Goal: Information Seeking & Learning: Learn about a topic

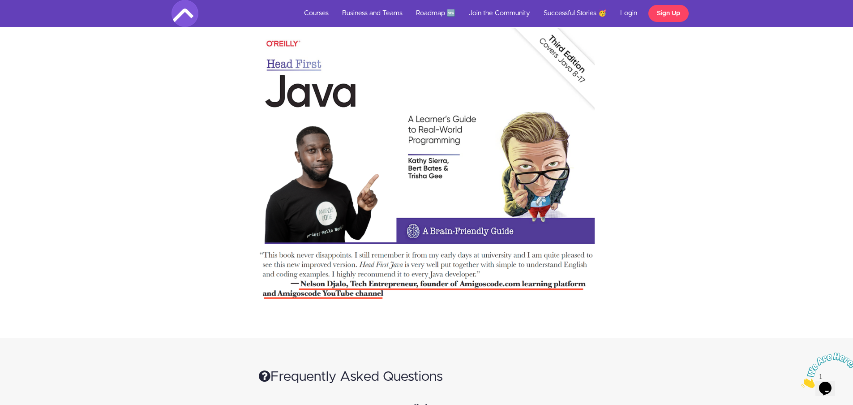
scroll to position [7644, 0]
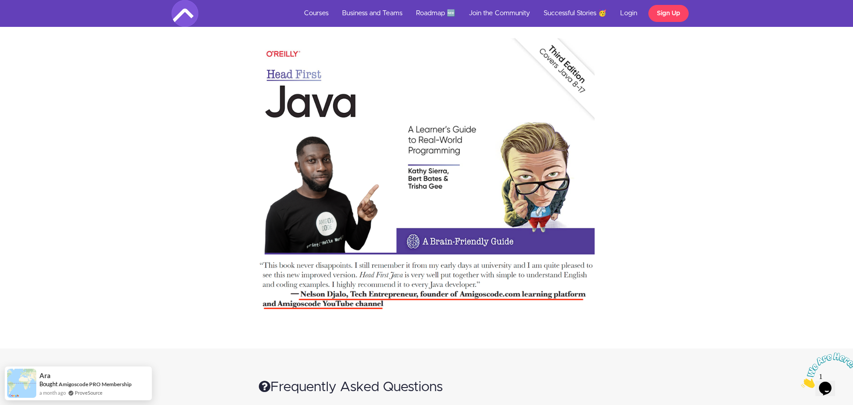
drag, startPoint x: 859, startPoint y: 21, endPoint x: 858, endPoint y: 350, distance: 329.3
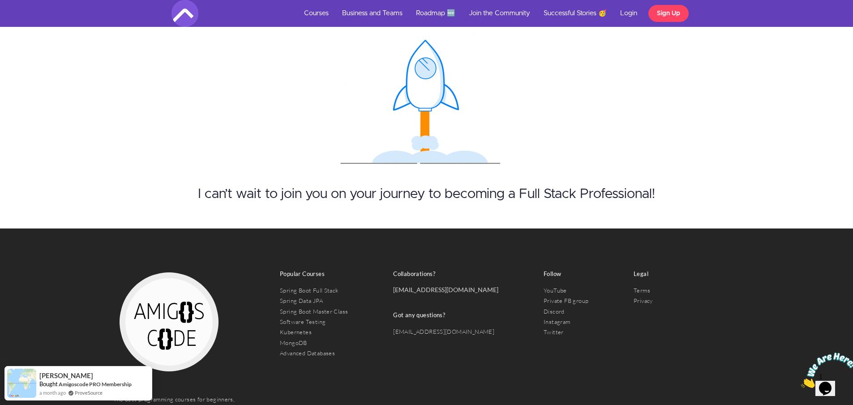
scroll to position [8621, 0]
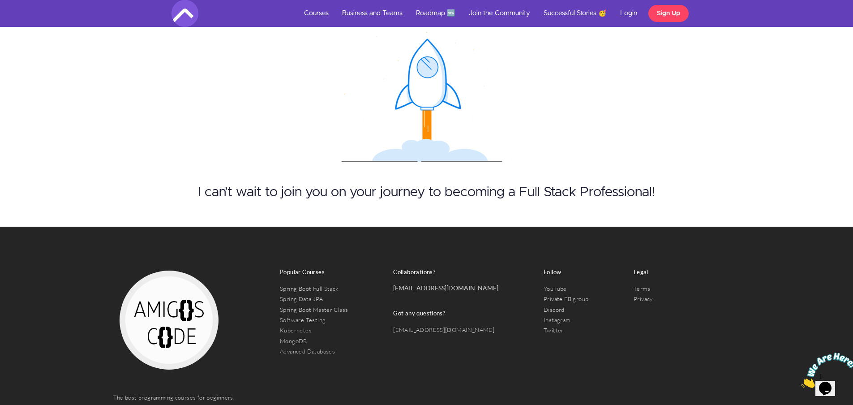
drag, startPoint x: 54, startPoint y: 204, endPoint x: 0, endPoint y: 157, distance: 71.4
click at [21, 227] on div "The best programming courses for beginners, bootcamp students and professional …" at bounding box center [426, 317] width 853 height 181
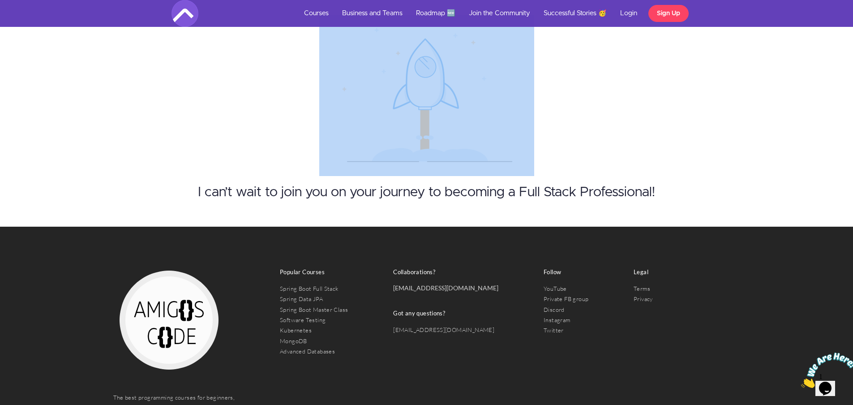
click at [35, 169] on div "I can’t wait to join you on your journey to becoming a Full Stack Professional!" at bounding box center [426, 121] width 853 height 212
click at [52, 243] on div "The best programming courses for beginners, bootcamp students and professional …" at bounding box center [426, 317] width 853 height 181
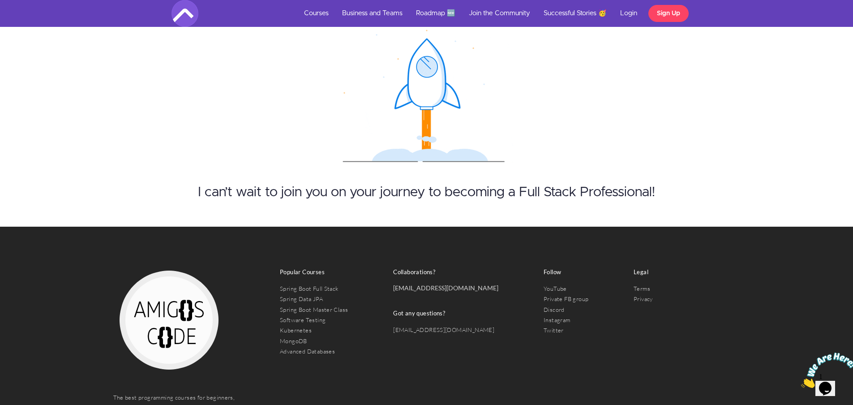
drag, startPoint x: 53, startPoint y: 224, endPoint x: 55, endPoint y: 263, distance: 38.6
click at [55, 263] on div "The best programming courses for beginners, bootcamp students and professional …" at bounding box center [426, 317] width 853 height 181
drag, startPoint x: 67, startPoint y: 225, endPoint x: 63, endPoint y: 234, distance: 10.2
click at [45, 271] on div "The best programming courses for beginners, bootcamp students and professional …" at bounding box center [426, 317] width 853 height 181
drag, startPoint x: 63, startPoint y: 234, endPoint x: 41, endPoint y: 292, distance: 61.7
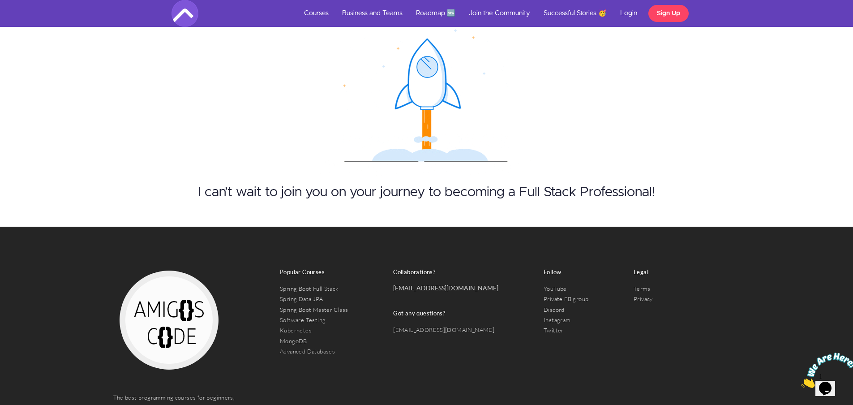
click at [41, 292] on div "The best programming courses for beginners, bootcamp students and professional …" at bounding box center [426, 317] width 853 height 181
drag, startPoint x: 41, startPoint y: 292, endPoint x: 30, endPoint y: 305, distance: 16.9
click at [34, 293] on div "The best programming courses for beginners, bootcamp students and professional …" at bounding box center [426, 317] width 853 height 181
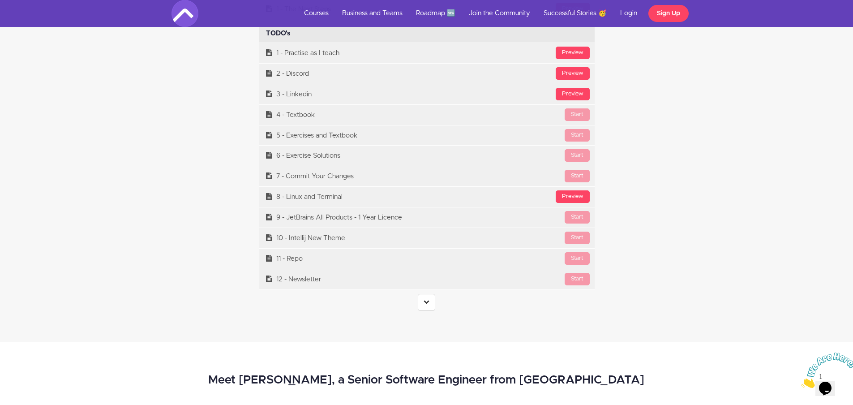
scroll to position [3727, 0]
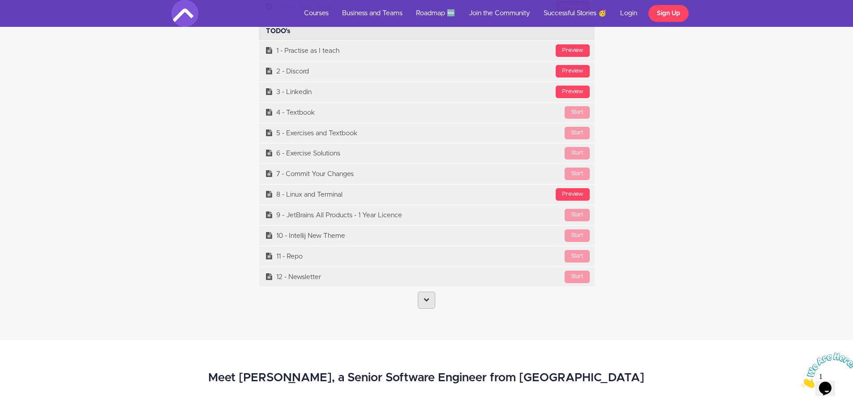
click at [430, 302] on link at bounding box center [426, 300] width 17 height 17
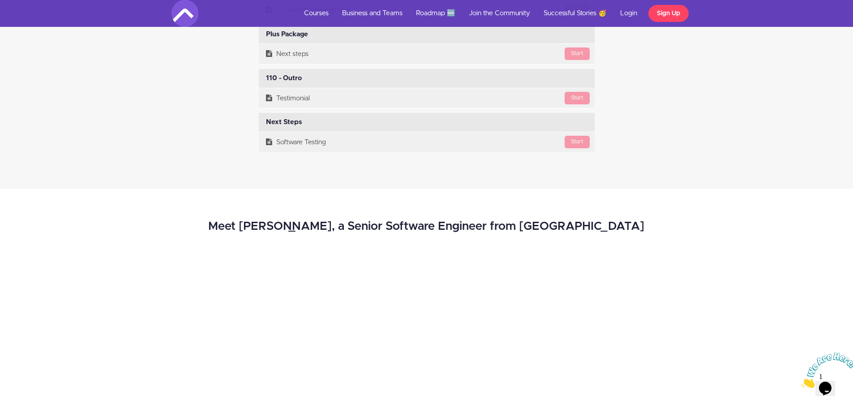
scroll to position [22221, 0]
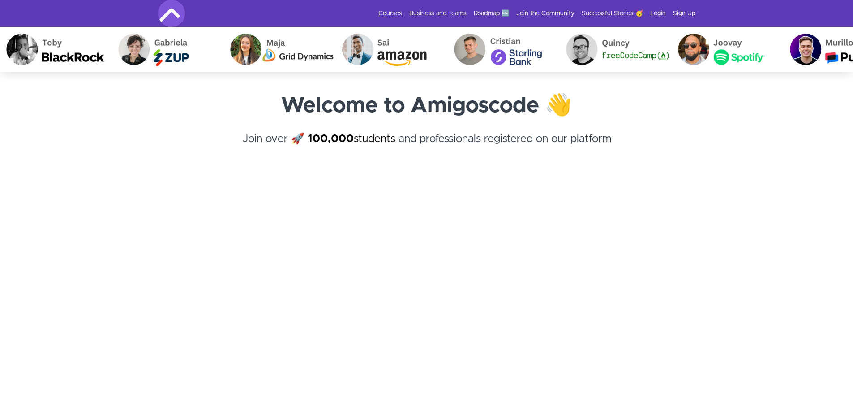
click at [394, 12] on link "Courses" at bounding box center [391, 13] width 24 height 9
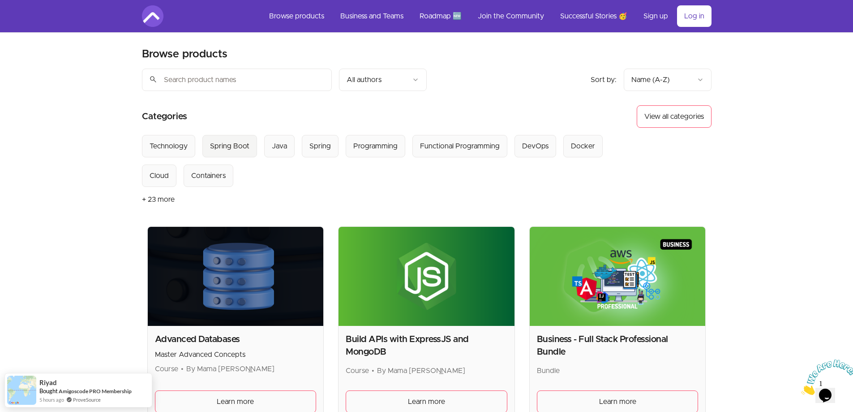
click at [236, 145] on div "Spring Boot" at bounding box center [229, 146] width 39 height 11
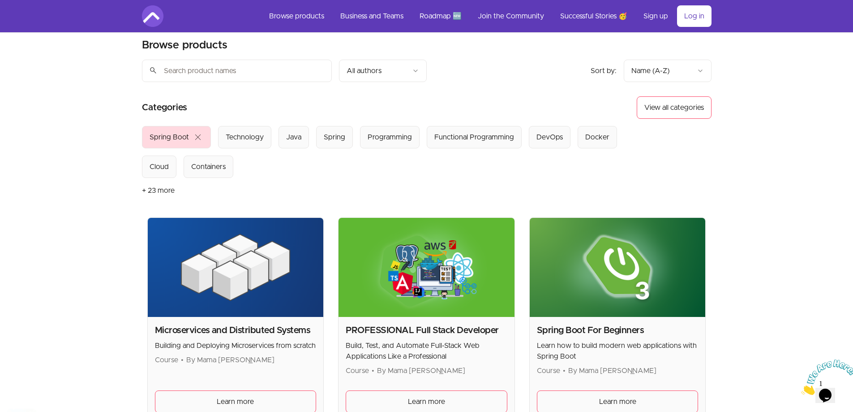
scroll to position [10, 0]
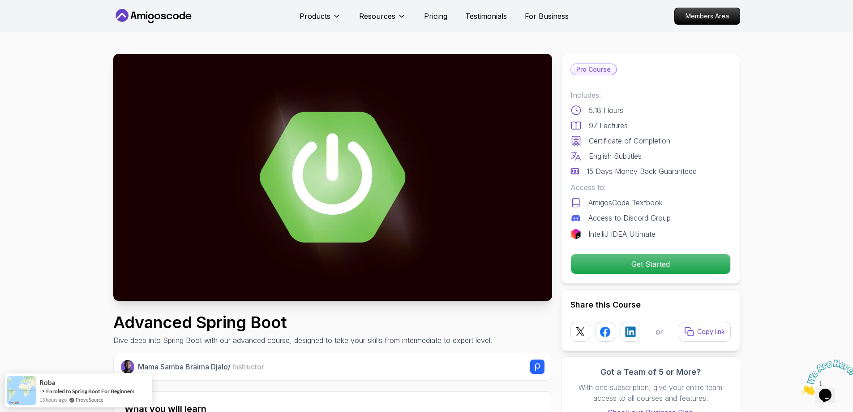
click at [176, 16] on icon at bounding box center [153, 16] width 81 height 14
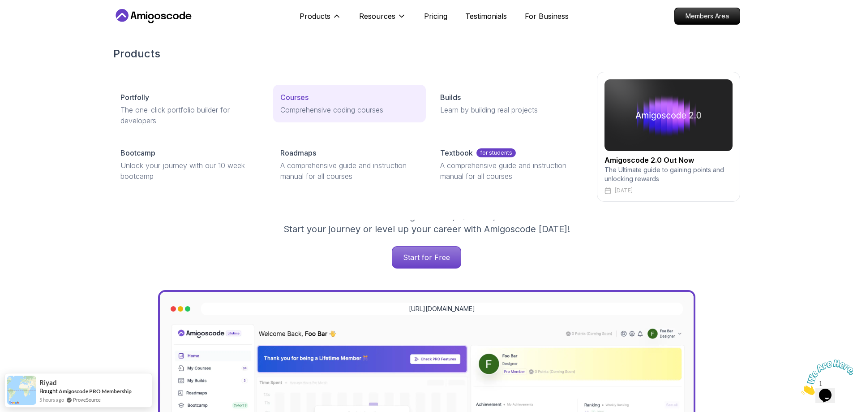
click at [299, 90] on link "Courses Comprehensive coding courses" at bounding box center [349, 104] width 153 height 38
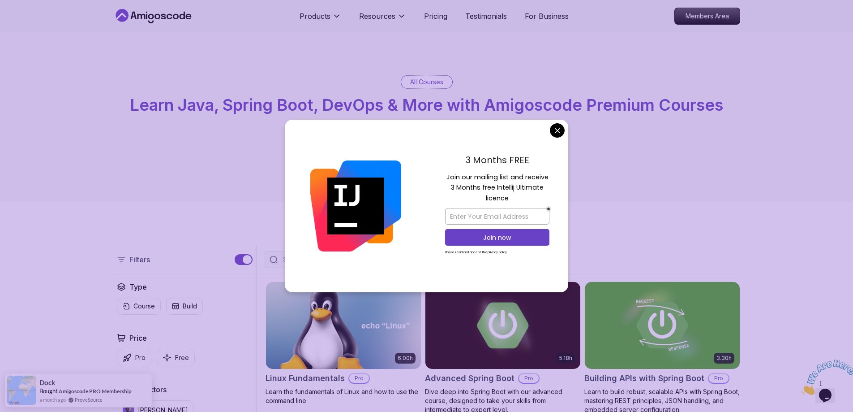
scroll to position [5, 0]
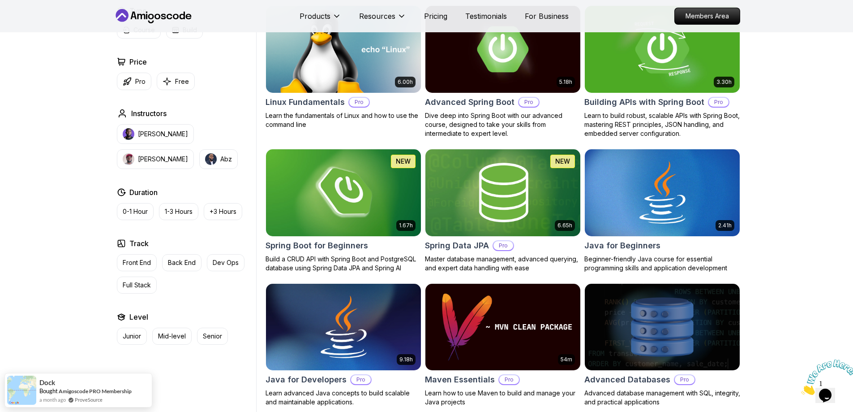
scroll to position [276, 0]
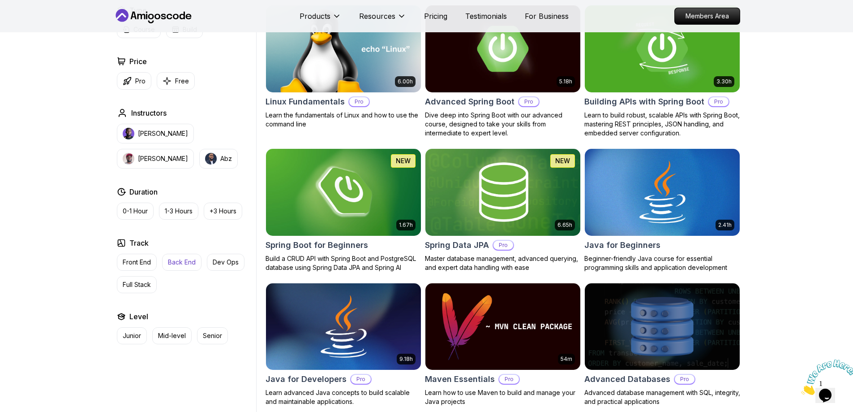
click at [185, 263] on p "Back End" at bounding box center [182, 262] width 28 height 9
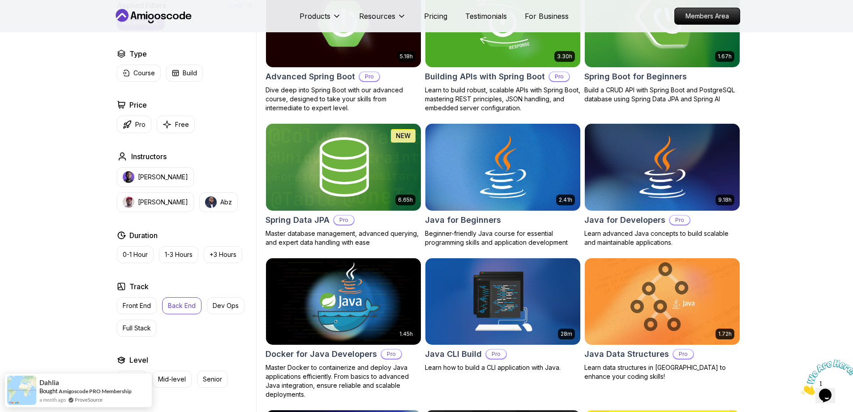
scroll to position [305, 0]
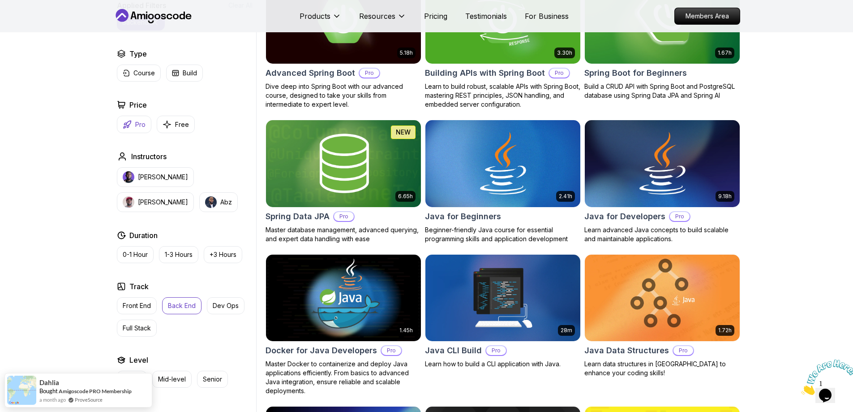
click at [135, 125] on p "Pro" at bounding box center [140, 124] width 10 height 9
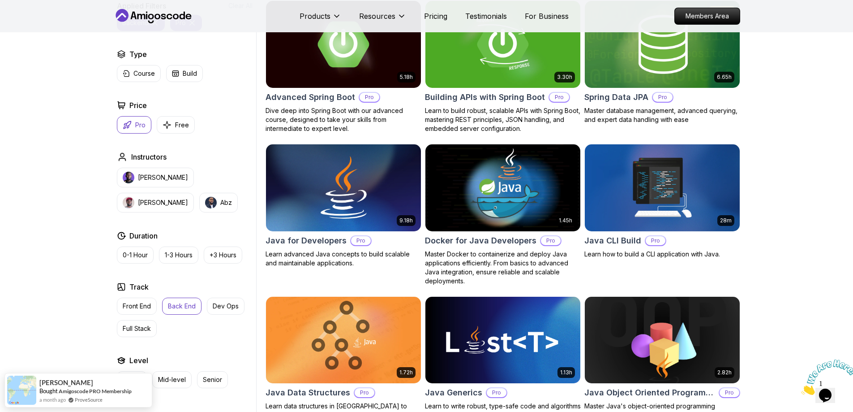
scroll to position [291, 0]
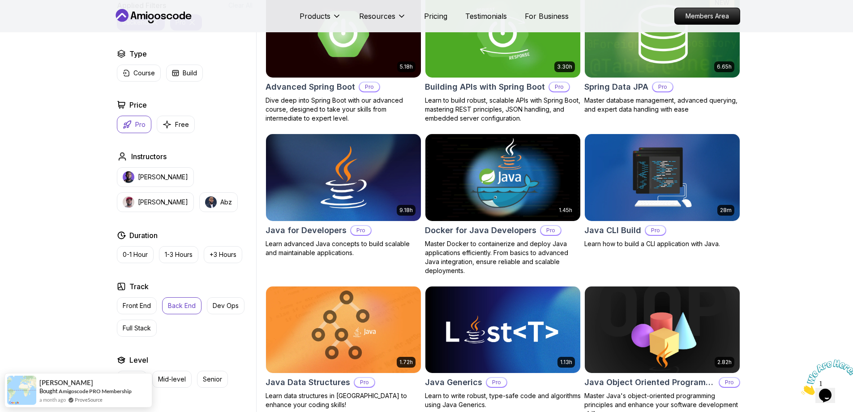
click at [141, 123] on p "Pro" at bounding box center [140, 124] width 10 height 9
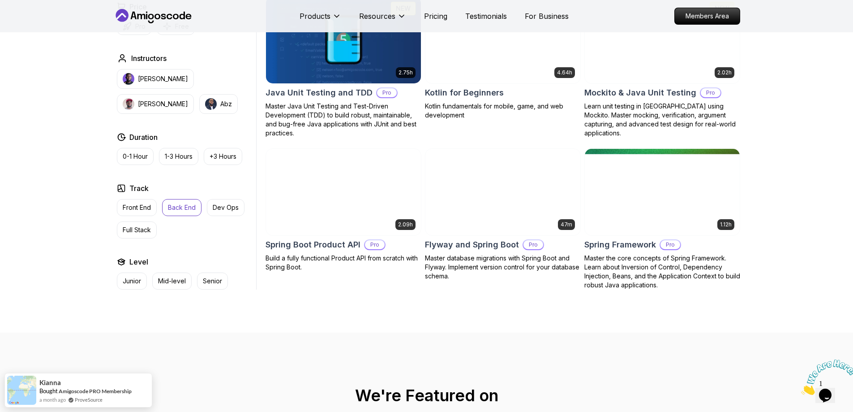
scroll to position [978, 0]
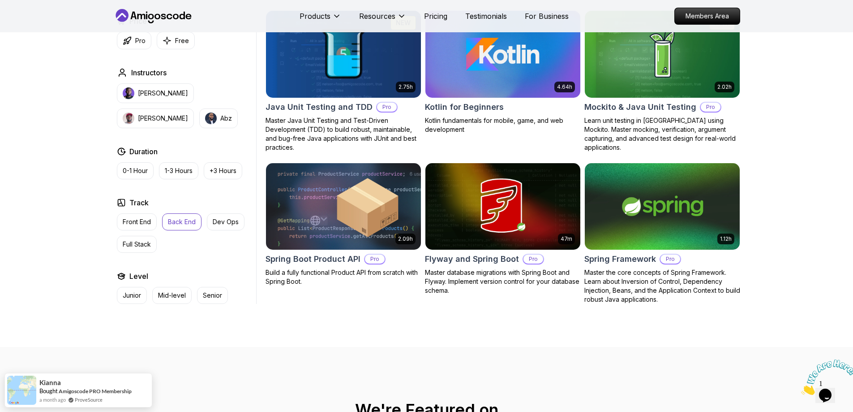
click at [185, 222] on p "Back End" at bounding box center [182, 221] width 28 height 9
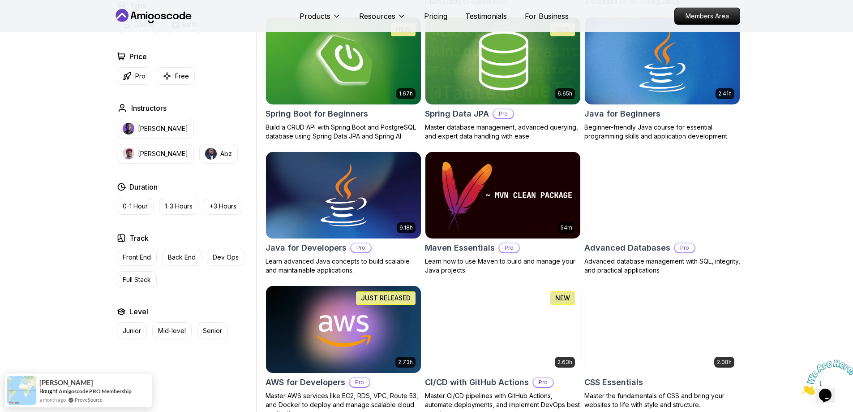
scroll to position [352, 0]
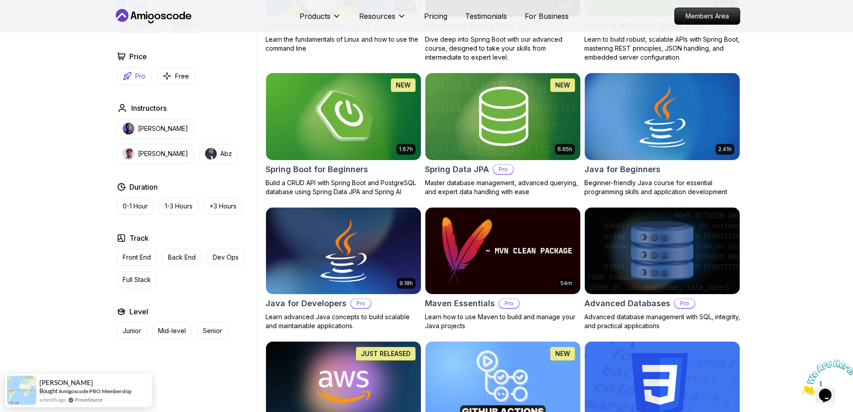
click at [132, 77] on button "Pro" at bounding box center [134, 75] width 34 height 17
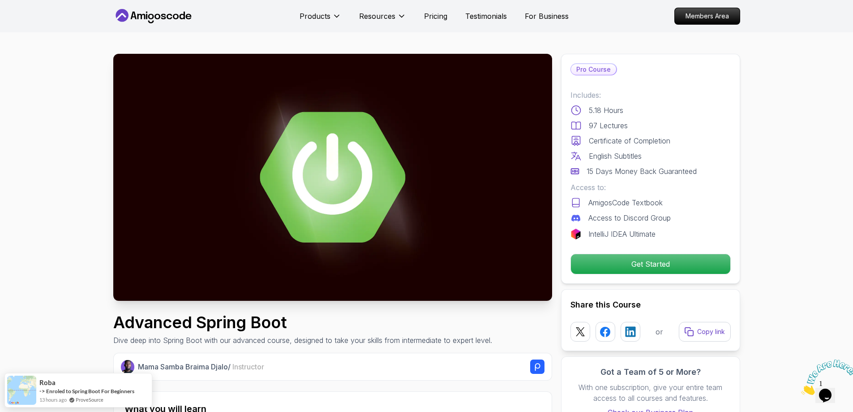
click at [338, 209] on img at bounding box center [332, 177] width 439 height 247
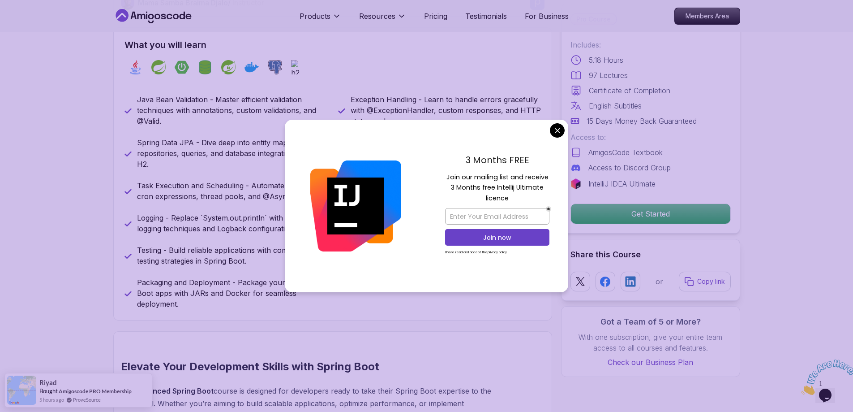
scroll to position [355, 0]
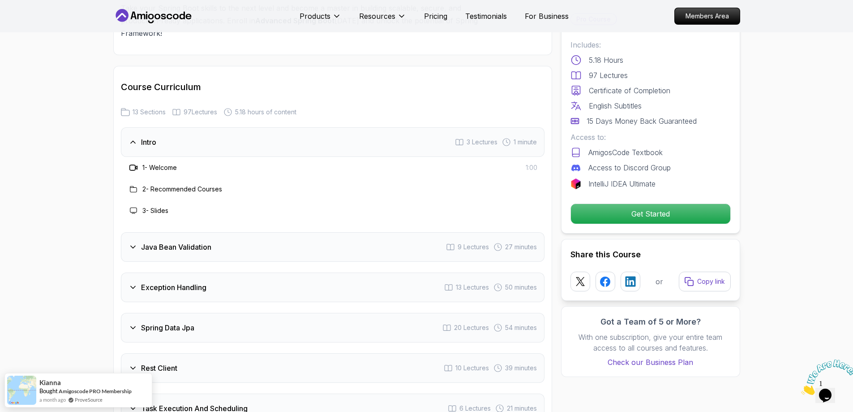
scroll to position [1142, 0]
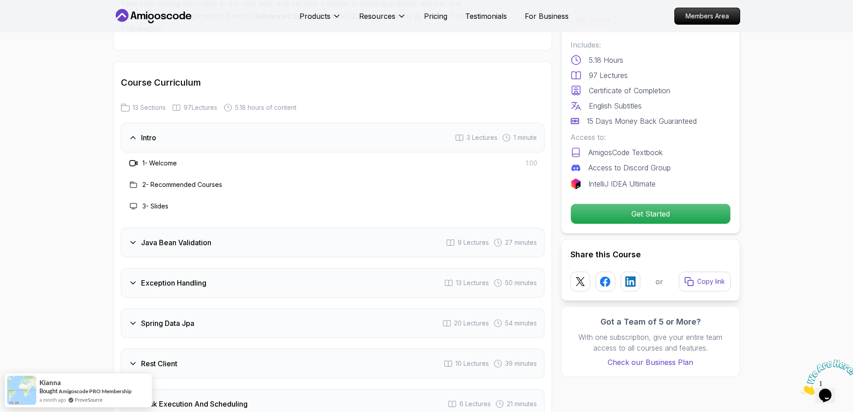
click at [134, 123] on div "Intro 3 Lectures 1 minute" at bounding box center [333, 138] width 424 height 30
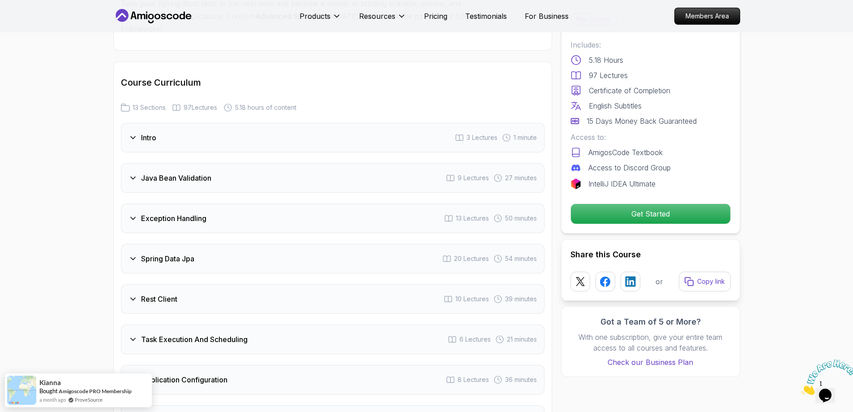
click at [134, 123] on div "Intro 3 Lectures 1 minute" at bounding box center [333, 138] width 424 height 30
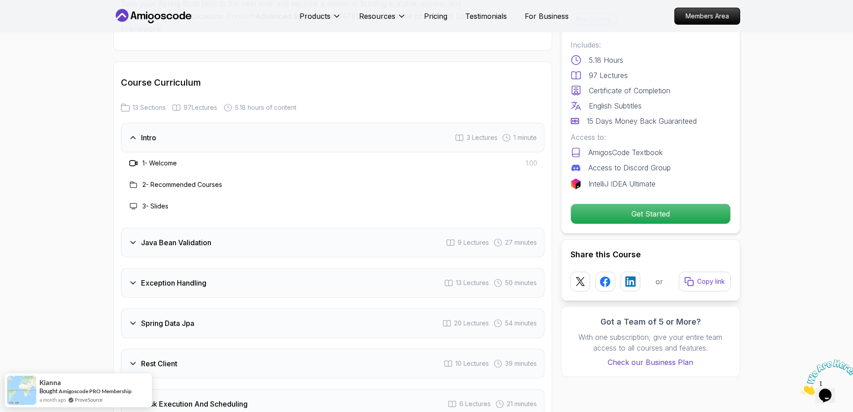
click at [134, 123] on div "Intro 3 Lectures 1 minute" at bounding box center [333, 138] width 424 height 30
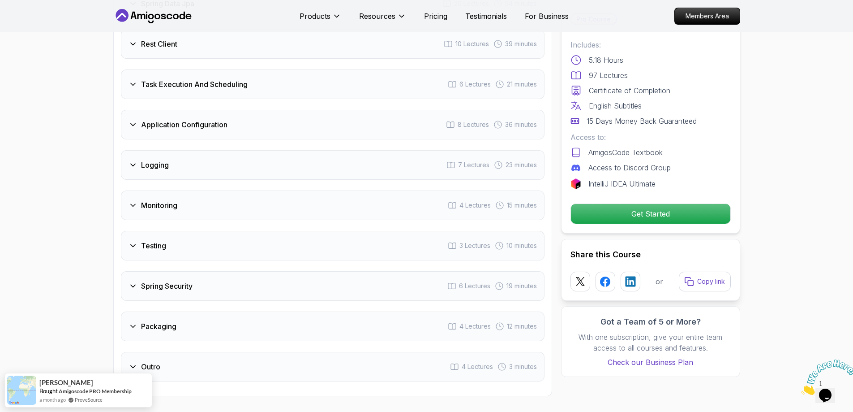
scroll to position [1392, 0]
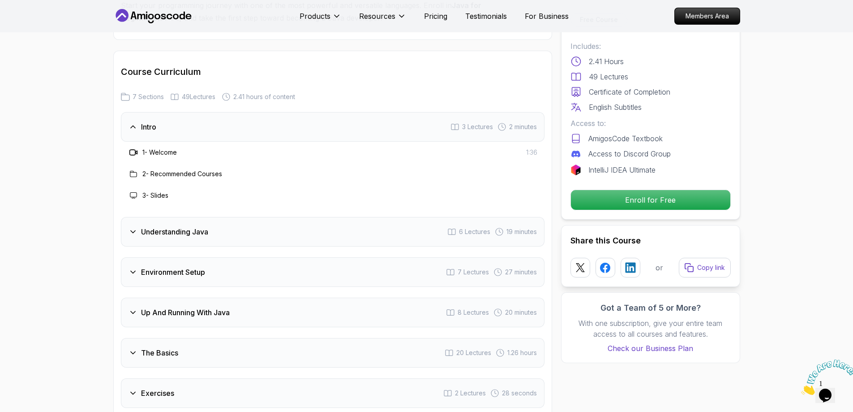
scroll to position [1229, 0]
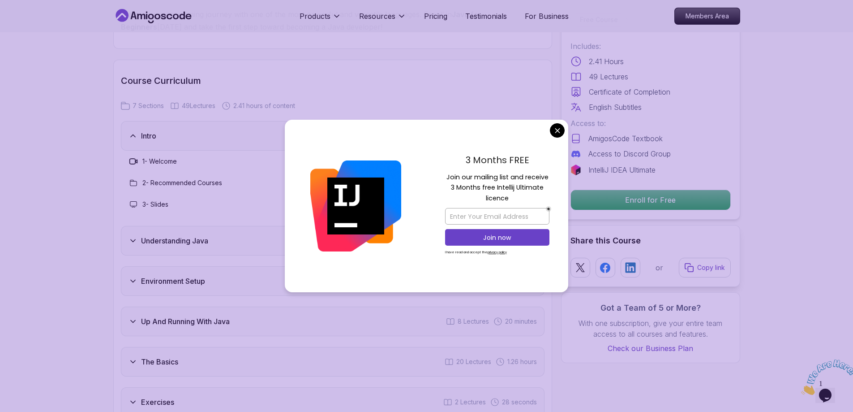
click at [325, 121] on div "Intro 3 Lectures 2 minutes" at bounding box center [333, 136] width 424 height 30
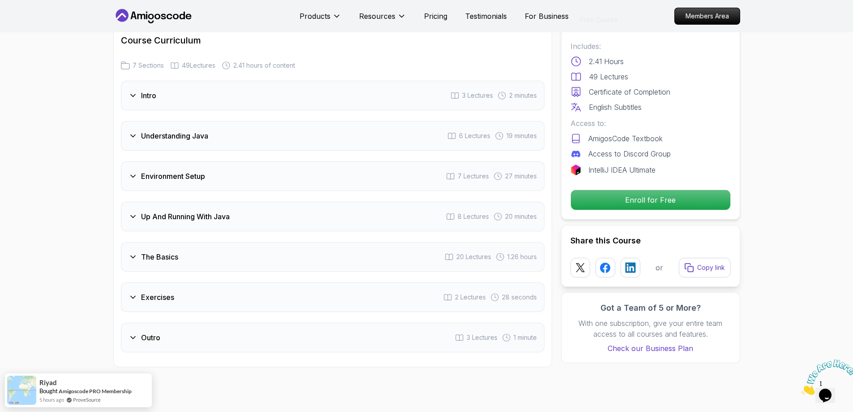
scroll to position [1283, 0]
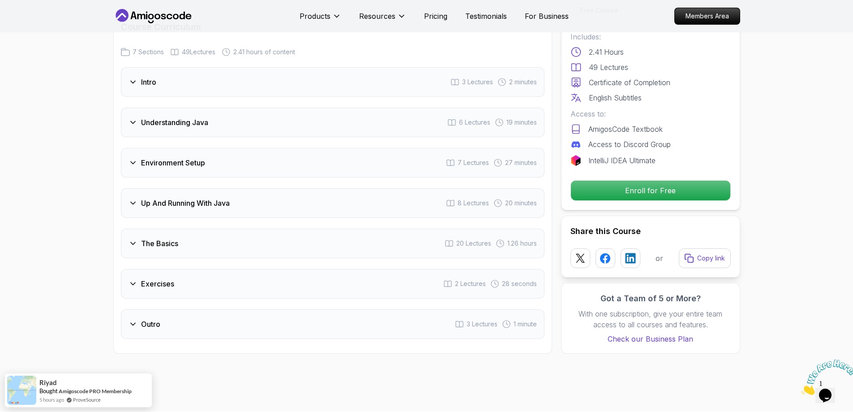
click at [172, 108] on div "Understanding Java 6 Lectures 19 minutes" at bounding box center [333, 123] width 424 height 30
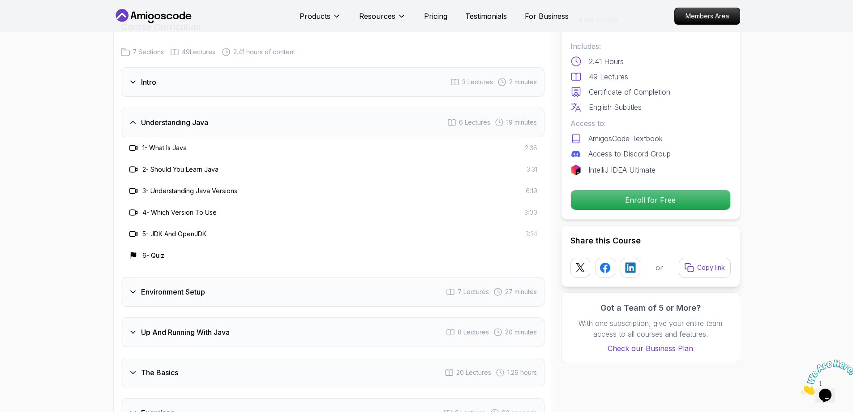
click at [172, 108] on div "Understanding Java 6 Lectures 19 minutes" at bounding box center [333, 123] width 424 height 30
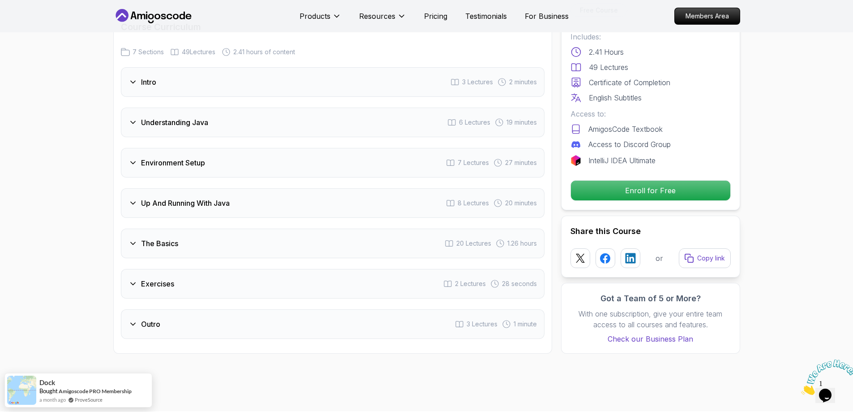
click at [176, 157] on h3 "Environment Setup" at bounding box center [173, 162] width 64 height 11
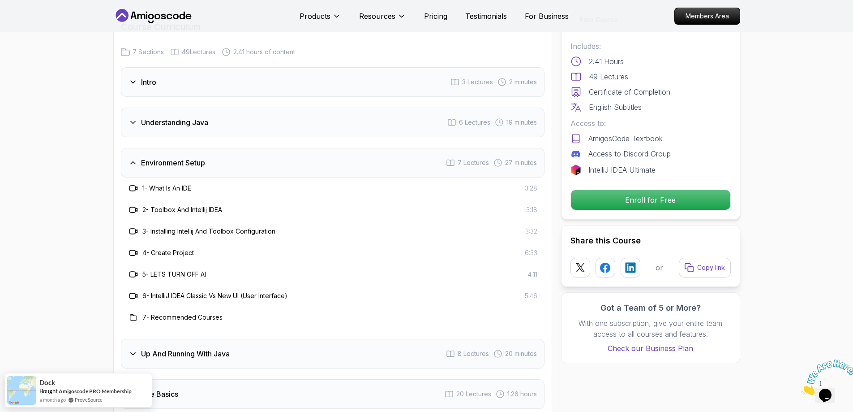
click at [176, 157] on h3 "Environment Setup" at bounding box center [173, 162] width 64 height 11
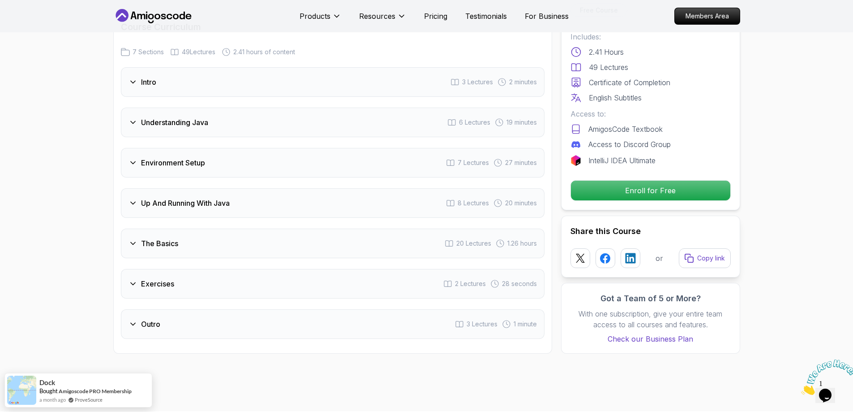
click at [182, 198] on h3 "Up And Running With Java" at bounding box center [185, 203] width 89 height 11
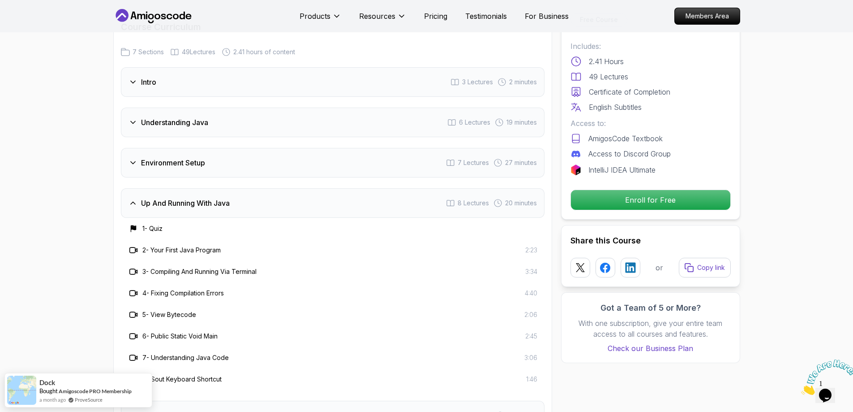
click at [182, 198] on h3 "Up And Running With Java" at bounding box center [185, 203] width 89 height 11
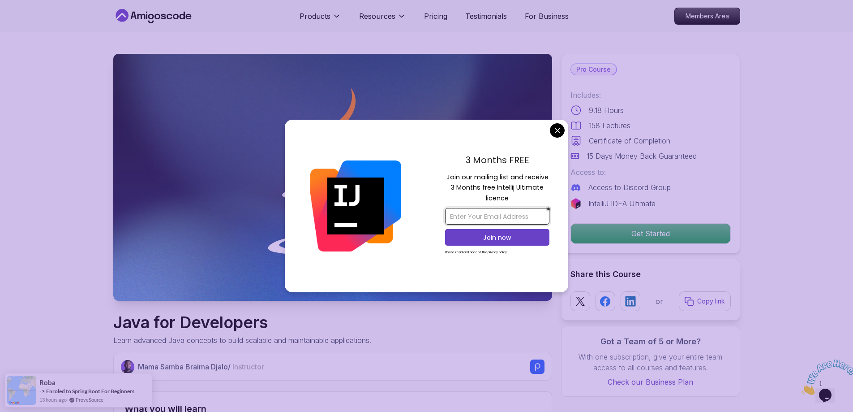
click at [466, 210] on input "email" at bounding box center [497, 216] width 104 height 17
paste input "[EMAIL_ADDRESS][DOMAIN_NAME]"
type input "[EMAIL_ADDRESS][DOMAIN_NAME]"
click at [504, 239] on p "Join now" at bounding box center [497, 237] width 85 height 9
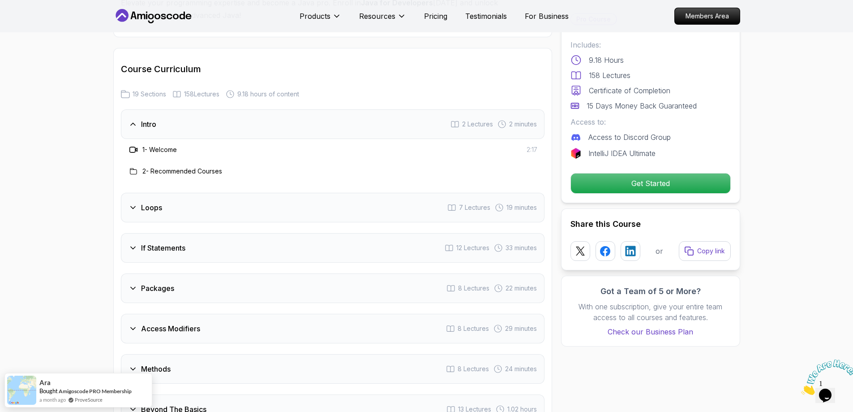
scroll to position [1129, 0]
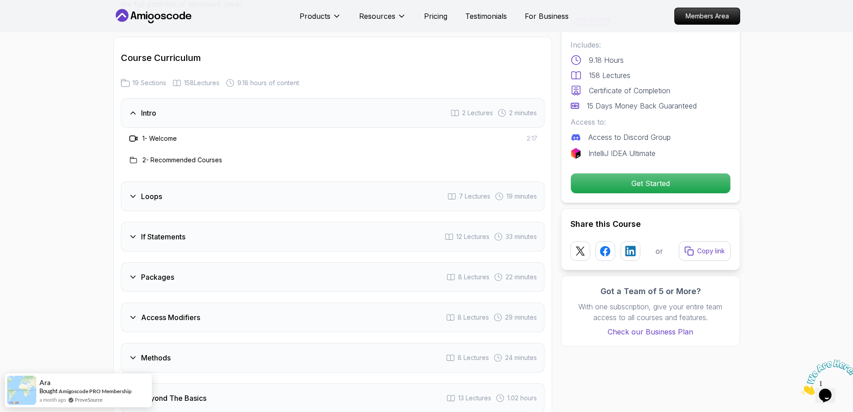
click at [142, 108] on h3 "Intro" at bounding box center [148, 113] width 15 height 11
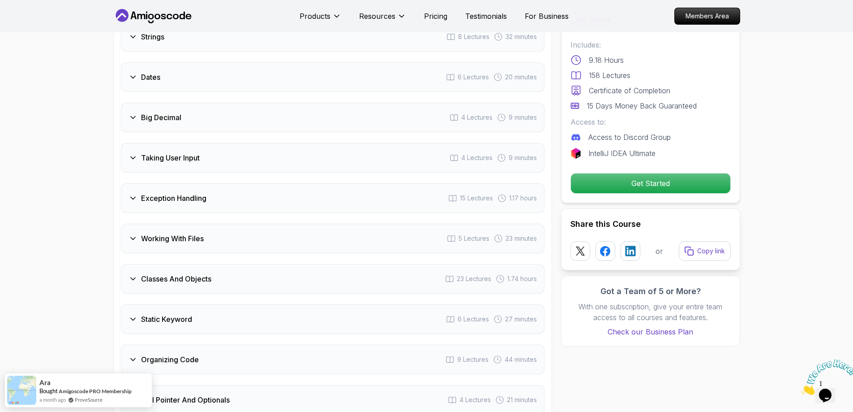
scroll to position [1505, 0]
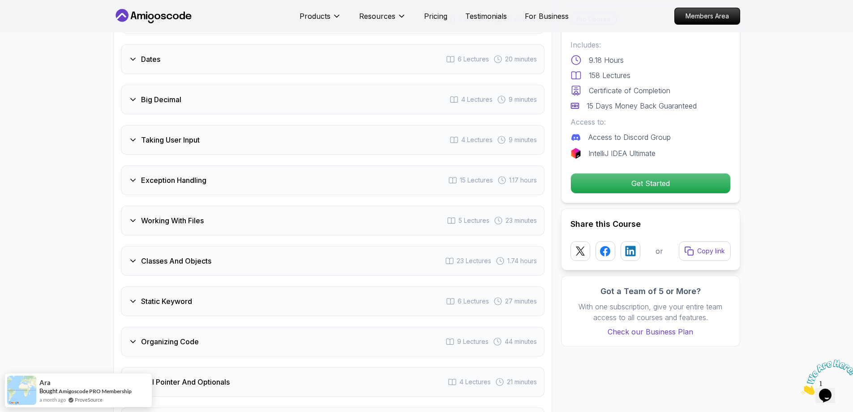
click at [143, 85] on div "Big Decimal 4 Lectures 9 minutes" at bounding box center [333, 100] width 424 height 30
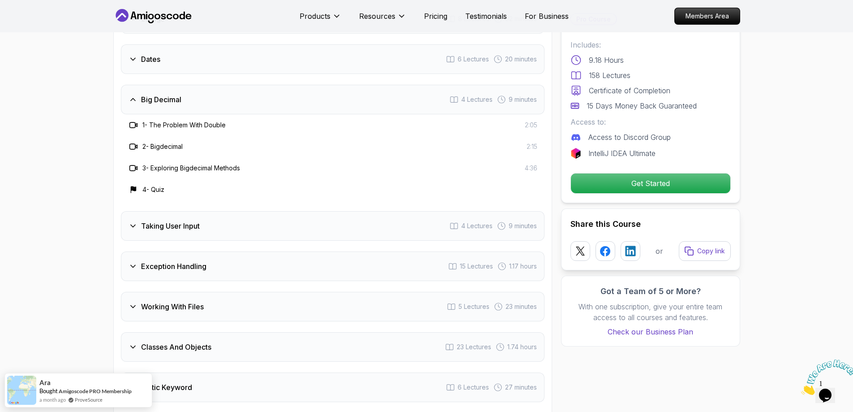
click at [127, 86] on div "Big Decimal 4 Lectures 9 minutes" at bounding box center [333, 100] width 424 height 30
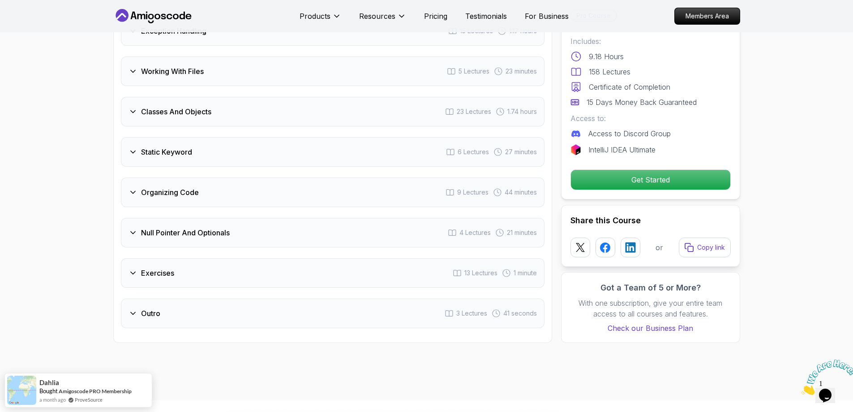
scroll to position [1667, 0]
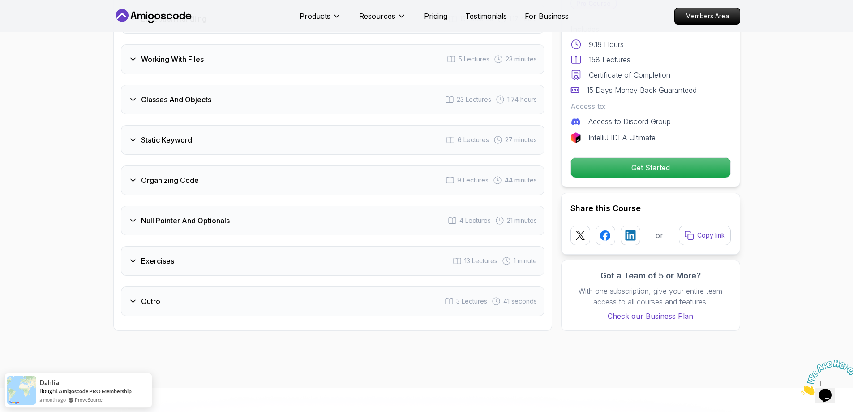
click at [135, 94] on div "Classes And Objects" at bounding box center [170, 99] width 83 height 11
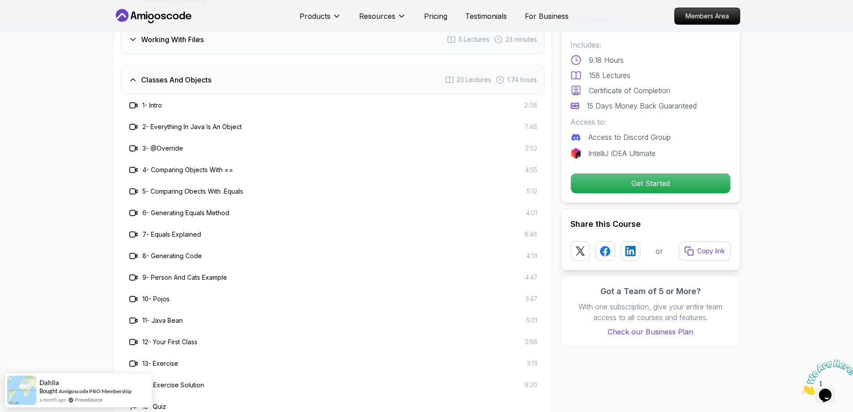
scroll to position [1685, 0]
click at [147, 67] on div "Classes And Objects 23 Lectures 1.74 hours" at bounding box center [333, 82] width 424 height 30
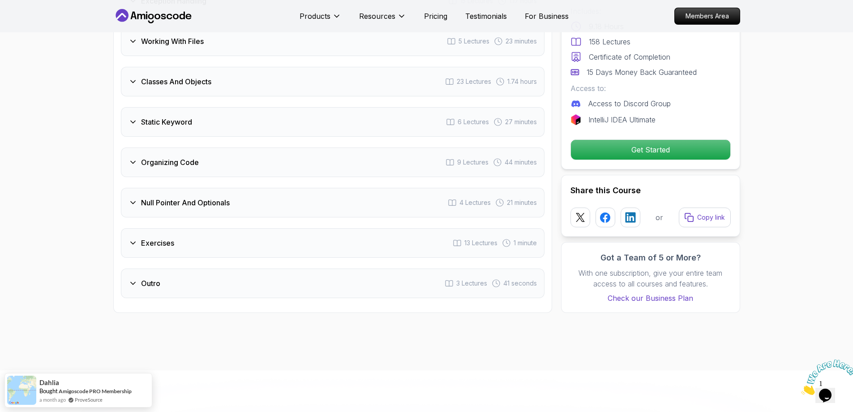
click at [133, 196] on div "Null Pointer And Optionals 4 Lectures 21 minutes" at bounding box center [333, 203] width 424 height 30
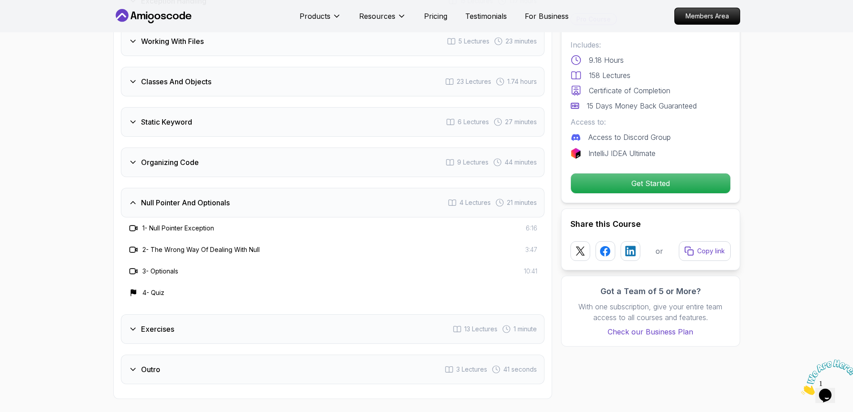
click at [139, 197] on div "Null Pointer And Optionals" at bounding box center [179, 202] width 101 height 11
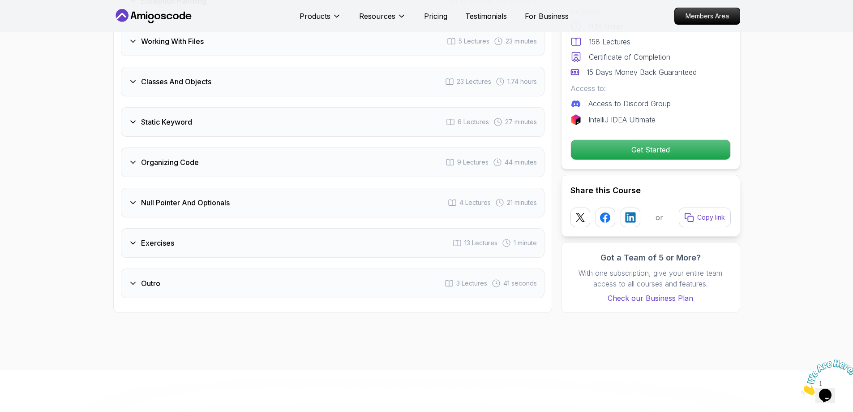
click at [140, 156] on div "Organizing Code 9 Lectures 44 minutes" at bounding box center [333, 162] width 424 height 30
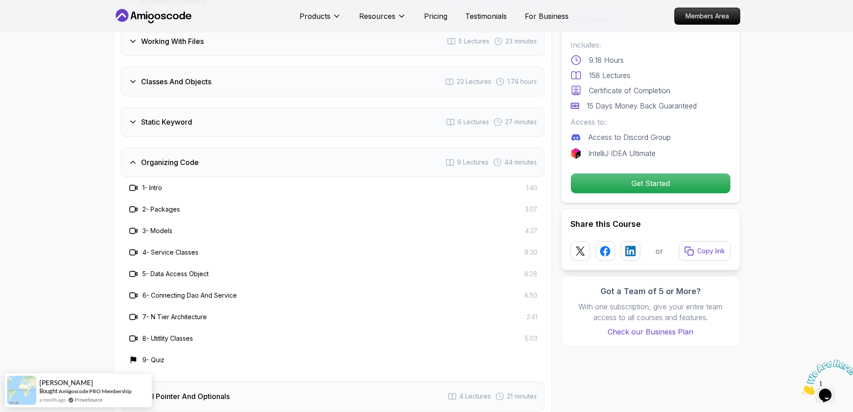
click at [140, 156] on div "Organizing Code 9 Lectures 44 minutes" at bounding box center [333, 162] width 424 height 30
